Goal: Find specific page/section: Find specific page/section

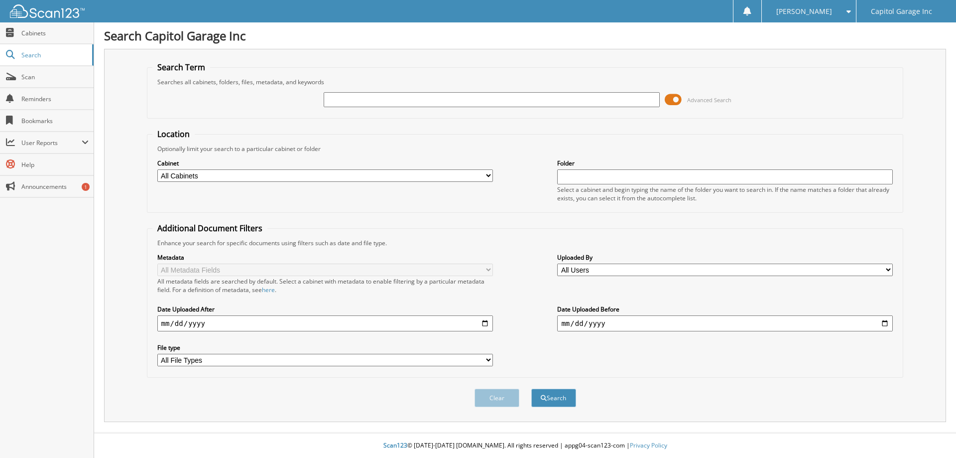
click at [396, 99] on input "text" at bounding box center [492, 99] width 336 height 15
type input "12096"
click at [531, 389] on button "Search" at bounding box center [553, 398] width 45 height 18
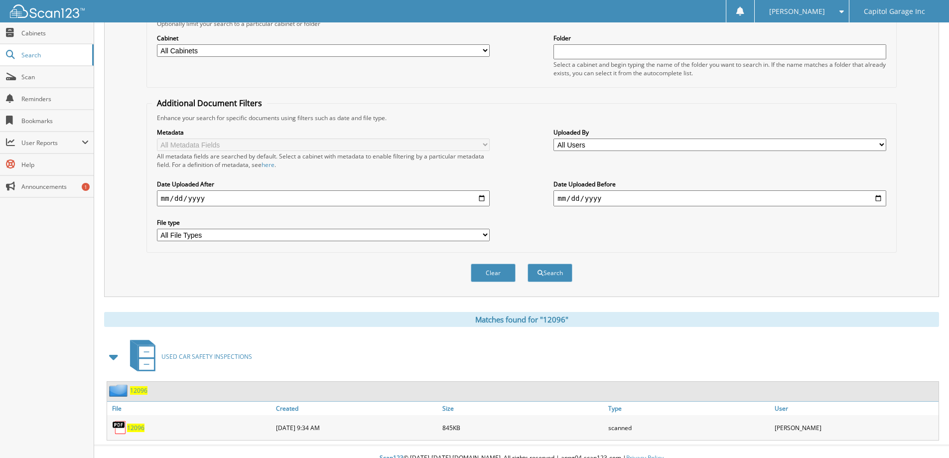
scroll to position [138, 0]
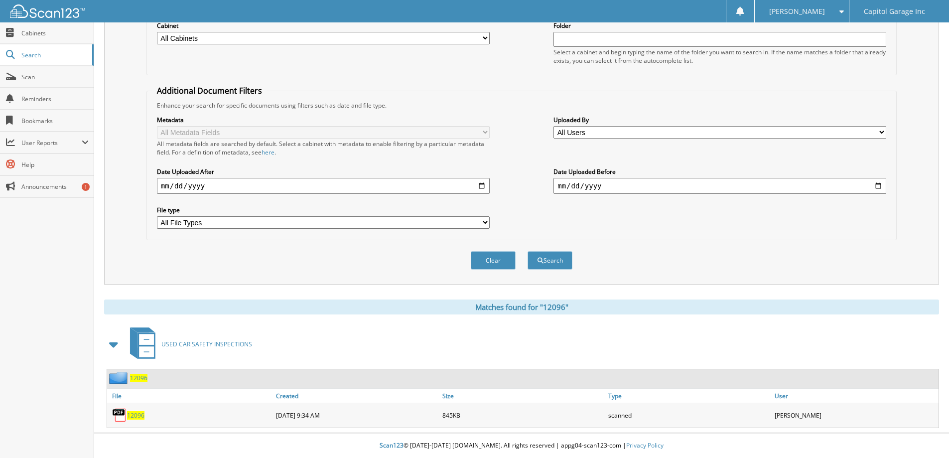
click at [135, 413] on span "12096" at bounding box center [135, 415] width 17 height 8
click at [906, 122] on div "Search Term Searches all cabinets, folders, files, metadata, and keywords 12096…" at bounding box center [521, 97] width 835 height 373
